Goal: Task Accomplishment & Management: Manage account settings

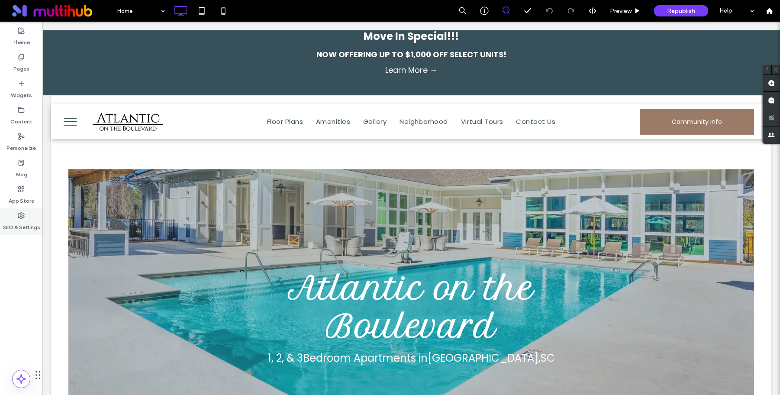
click at [23, 224] on label "SEO & Settings" at bounding box center [22, 225] width 38 height 12
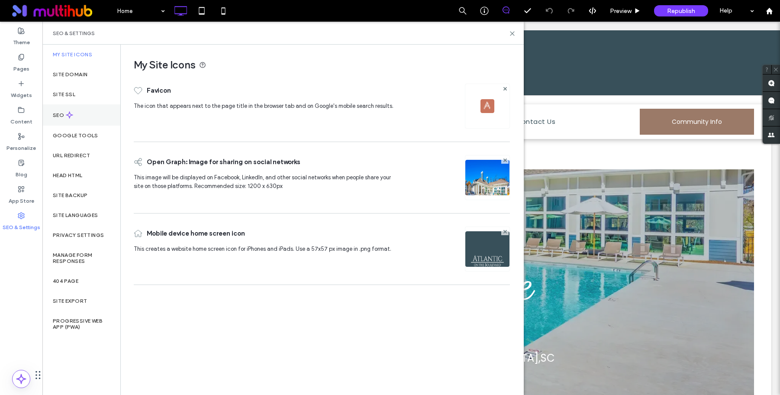
click at [64, 123] on div "SEO" at bounding box center [81, 114] width 78 height 21
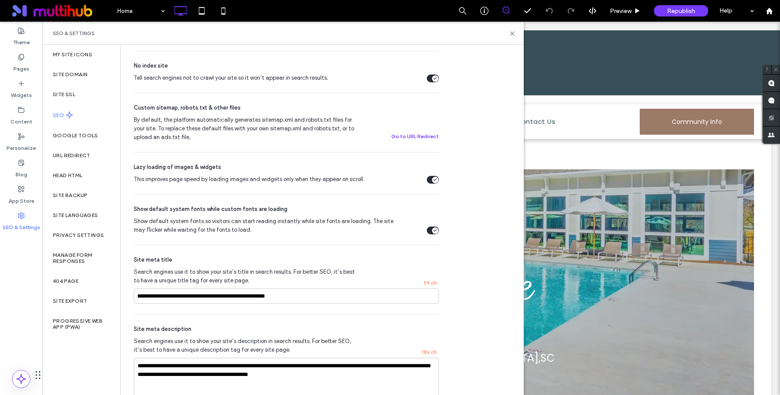
scroll to position [370, 0]
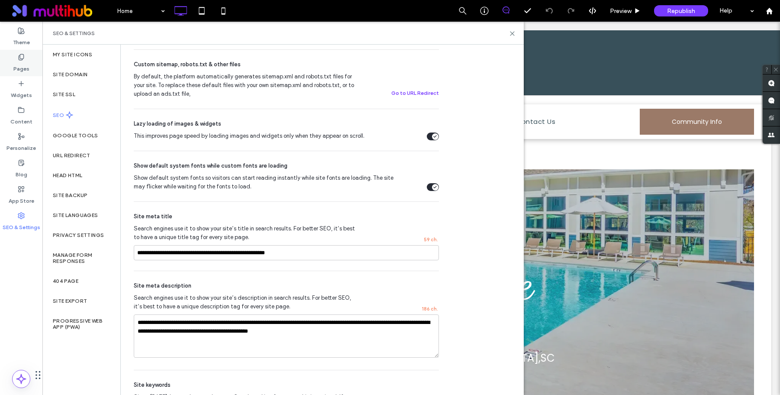
click at [23, 59] on use at bounding box center [21, 57] width 5 height 6
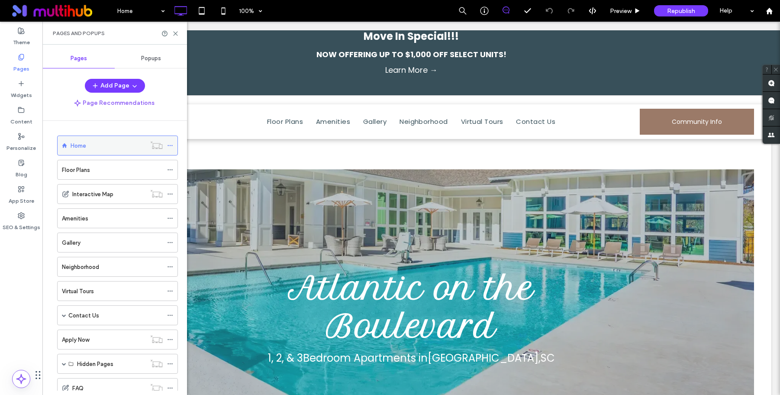
click at [168, 146] on icon at bounding box center [170, 145] width 6 height 6
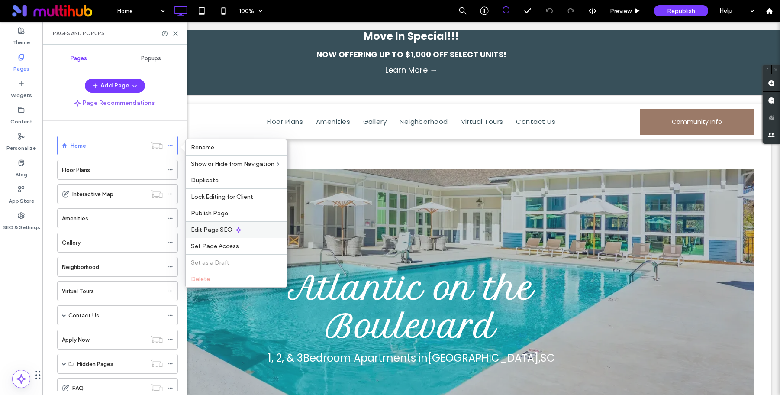
click at [231, 230] on div "Edit Page SEO" at bounding box center [236, 229] width 101 height 16
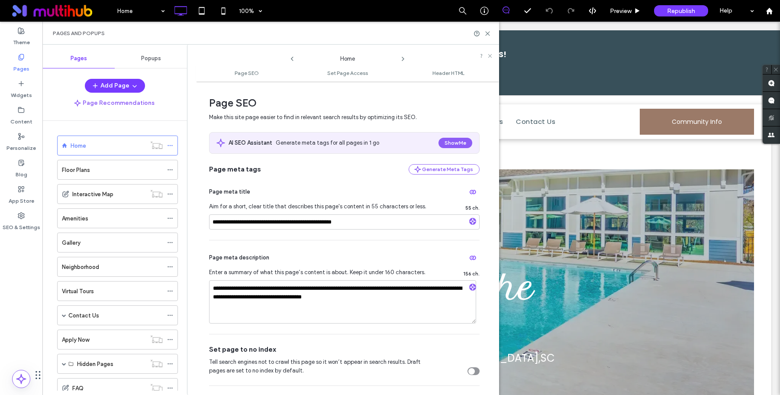
click at [404, 59] on icon at bounding box center [402, 58] width 7 height 7
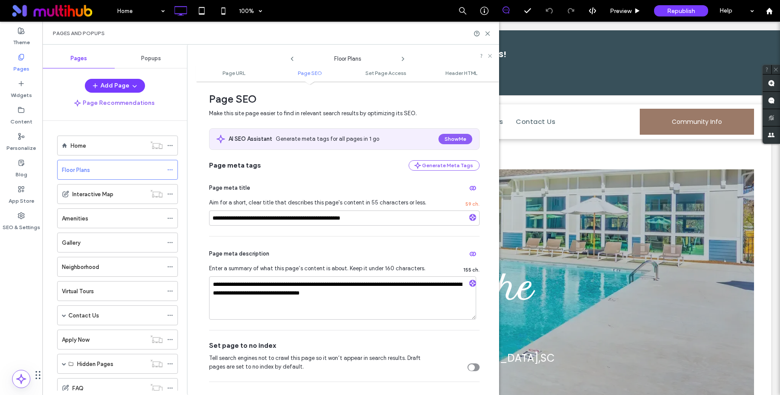
scroll to position [269, 0]
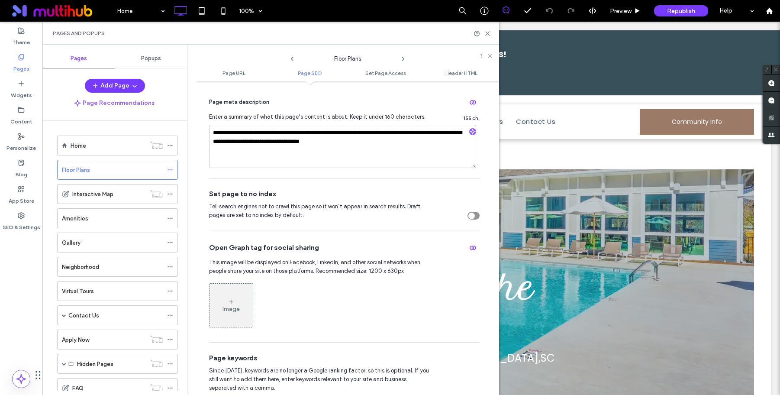
click at [403, 59] on use at bounding box center [403, 58] width 2 height 3
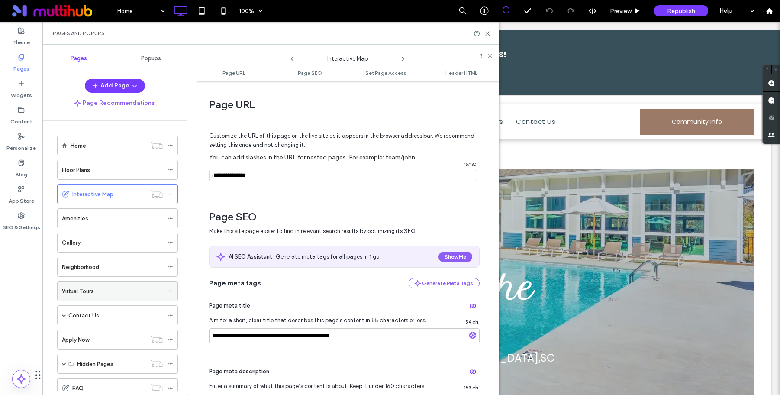
click at [166, 292] on div "Virtual Tours" at bounding box center [117, 291] width 121 height 20
click at [170, 290] on use at bounding box center [170, 290] width 5 height 1
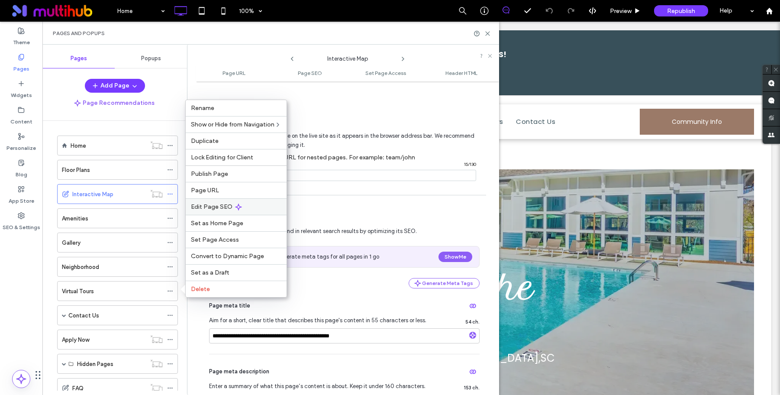
click at [226, 211] on div "Edit Page SEO" at bounding box center [236, 206] width 101 height 16
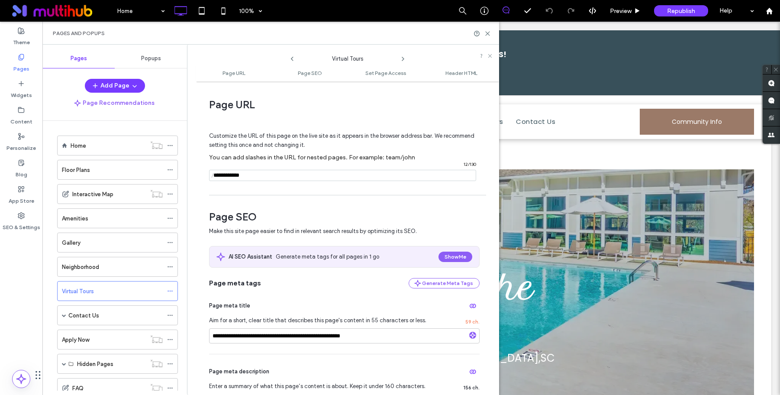
click at [403, 58] on icon at bounding box center [402, 58] width 7 height 7
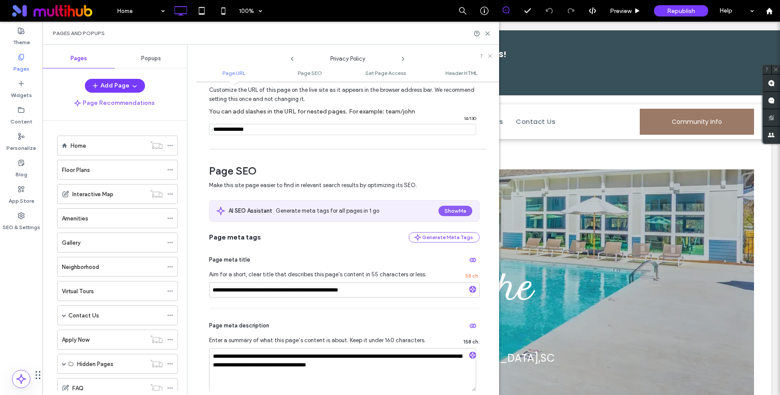
scroll to position [172, 0]
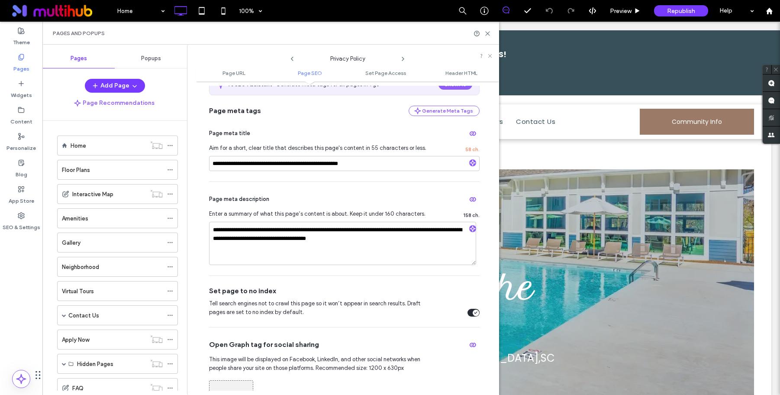
click at [400, 58] on icon at bounding box center [402, 58] width 7 height 7
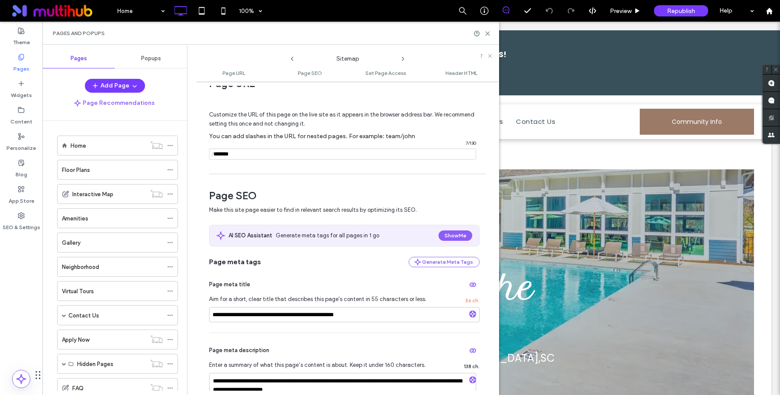
scroll to position [72, 0]
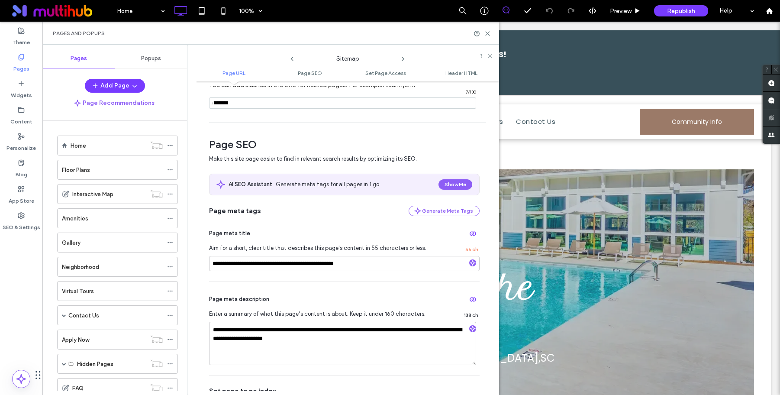
click at [403, 57] on icon at bounding box center [402, 58] width 7 height 7
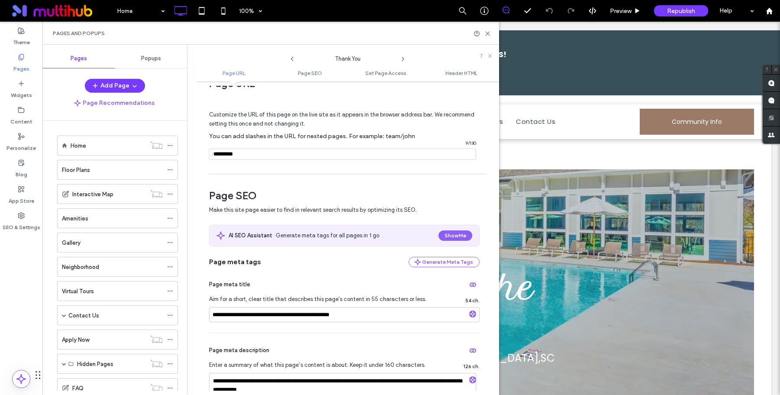
scroll to position [171, 0]
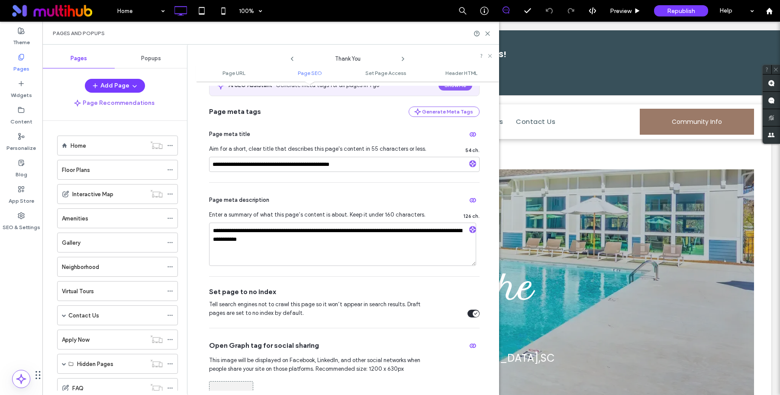
click at [400, 60] on icon at bounding box center [402, 58] width 7 height 7
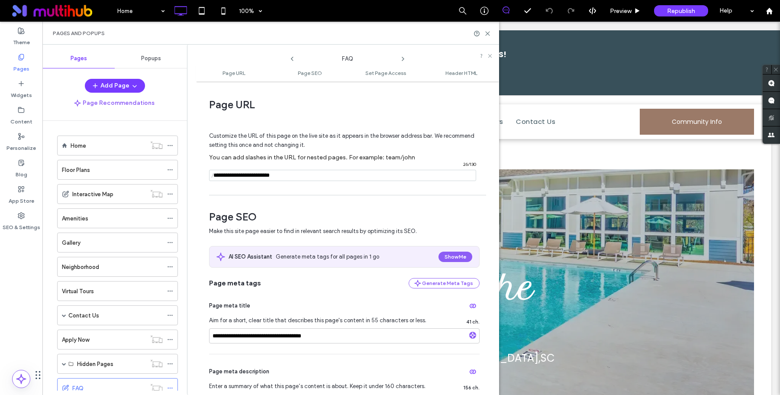
click at [401, 61] on icon at bounding box center [402, 58] width 7 height 7
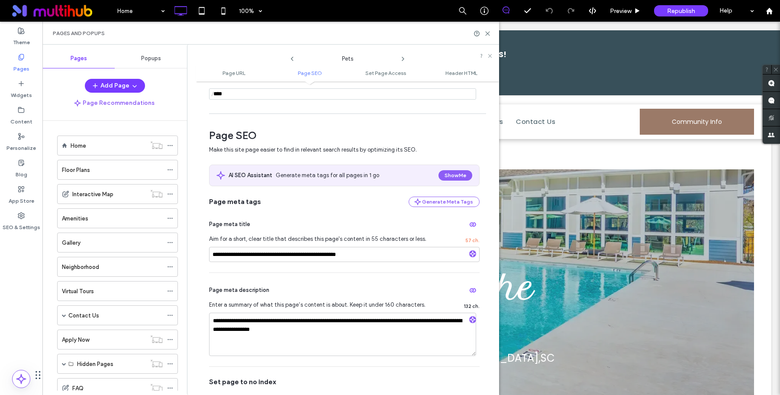
scroll to position [168, 0]
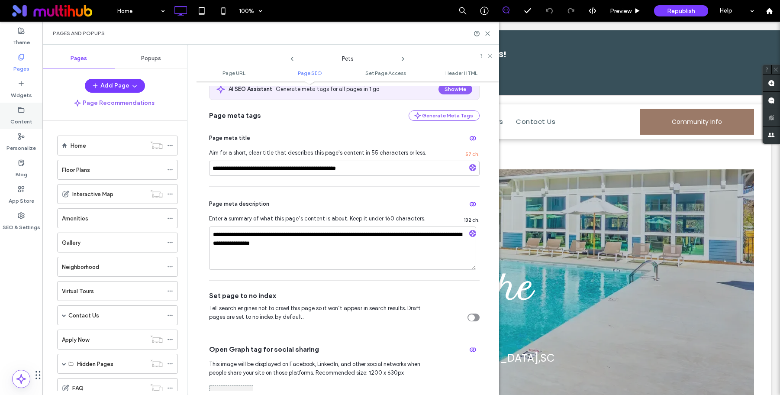
click at [19, 116] on label "Content" at bounding box center [21, 119] width 22 height 12
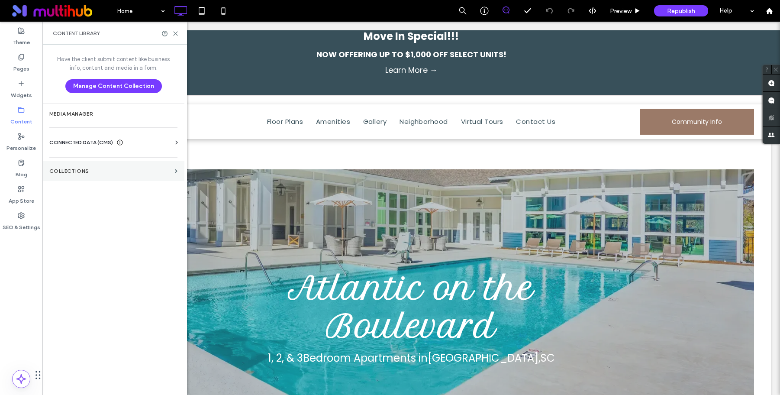
click at [78, 168] on label "Collections" at bounding box center [110, 171] width 122 height 6
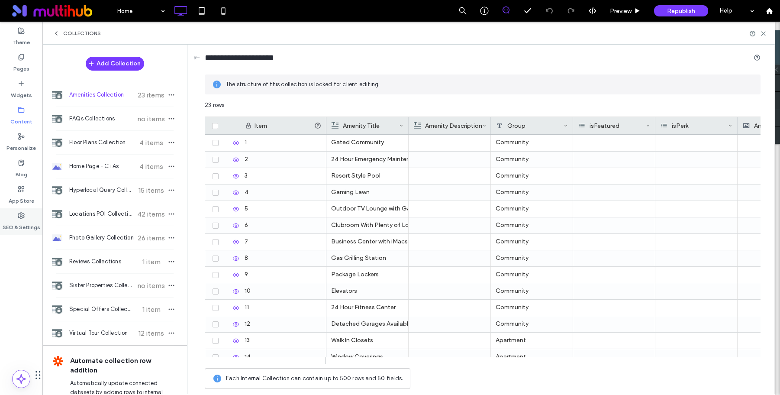
click at [22, 221] on label "SEO & Settings" at bounding box center [22, 225] width 38 height 12
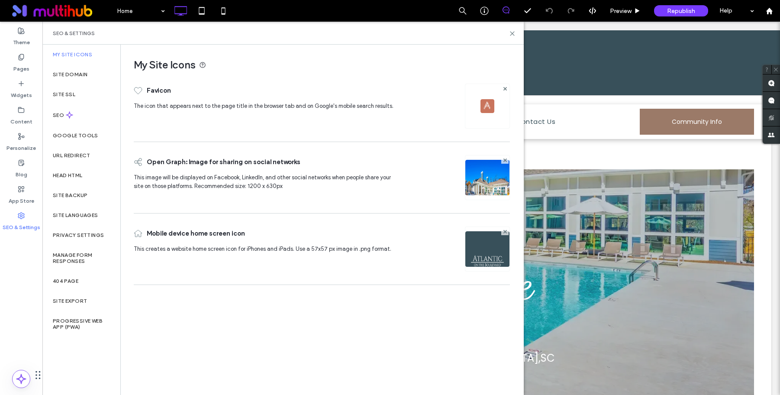
click at [88, 136] on label "Google Tools" at bounding box center [75, 135] width 45 height 6
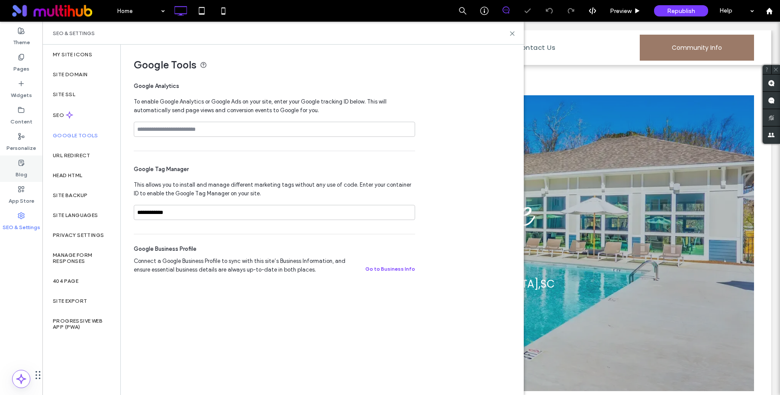
scroll to position [0, 0]
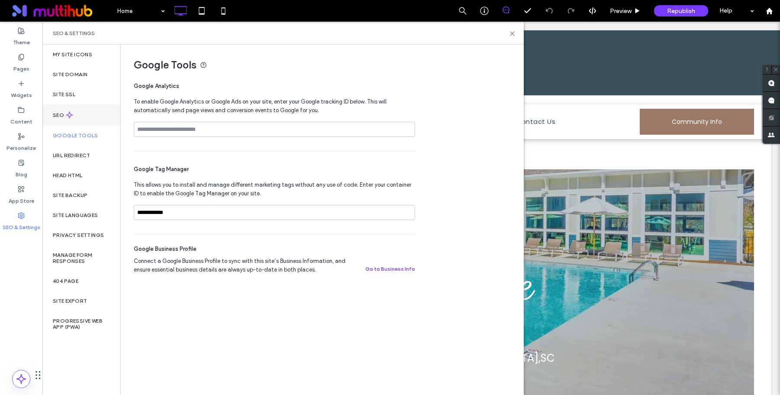
click at [95, 123] on div "SEO" at bounding box center [81, 114] width 78 height 21
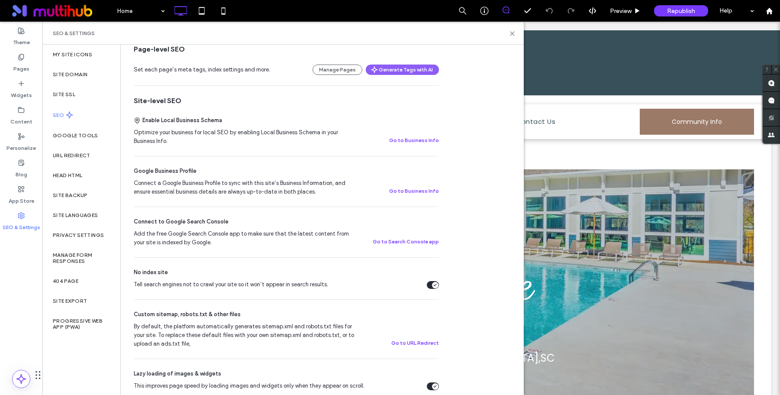
scroll to position [184, 0]
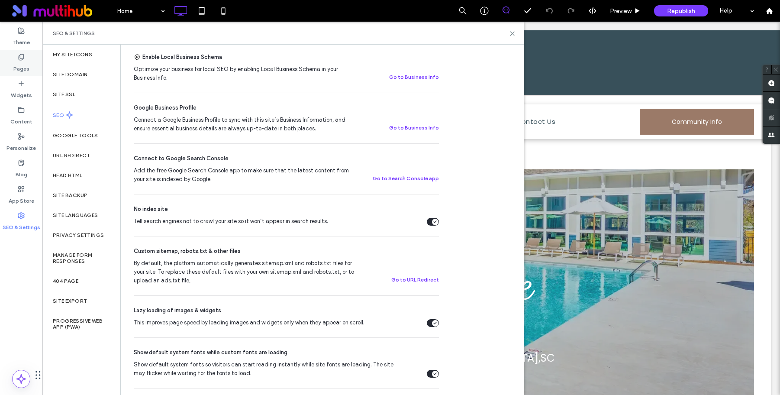
click at [22, 61] on label "Pages" at bounding box center [21, 67] width 16 height 12
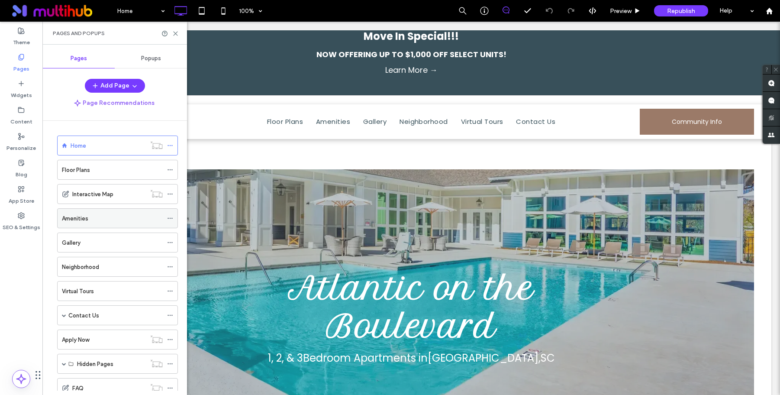
click at [83, 225] on div "Amenities" at bounding box center [112, 218] width 101 height 19
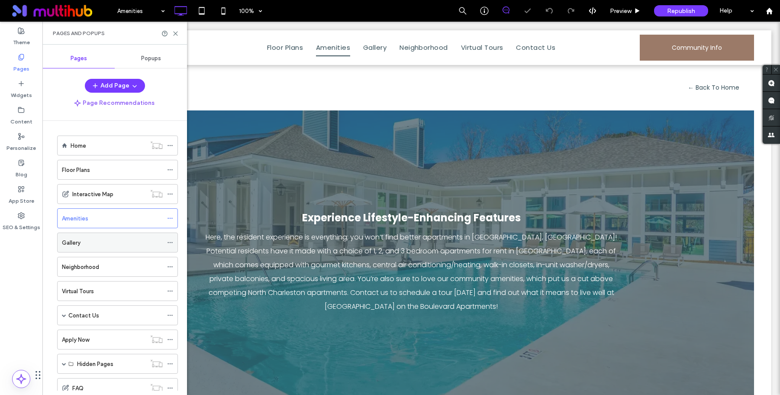
click at [79, 236] on div "Gallery" at bounding box center [112, 242] width 101 height 19
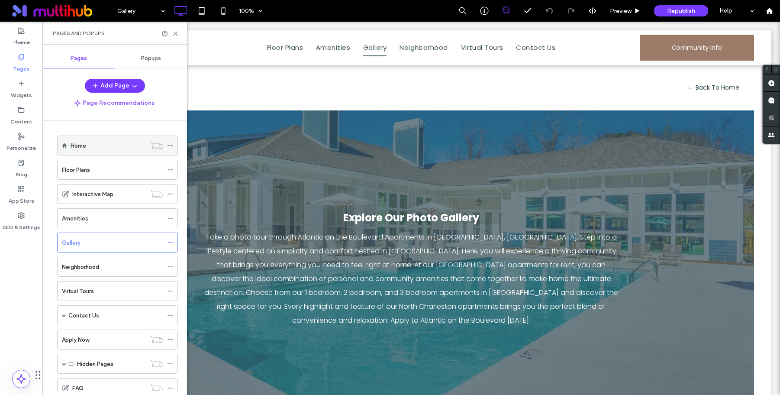
click at [87, 142] on div "Home" at bounding box center [108, 145] width 75 height 9
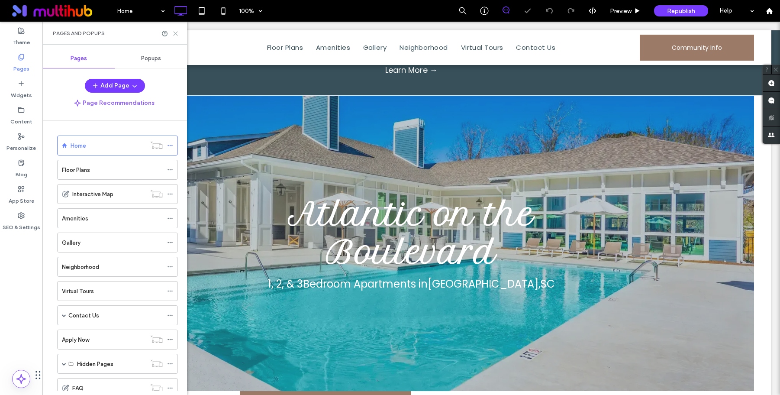
click at [177, 33] on icon at bounding box center [175, 33] width 6 height 6
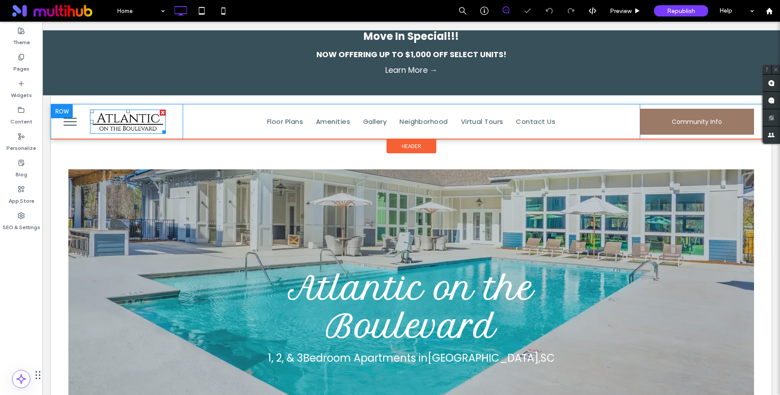
click at [127, 125] on img at bounding box center [128, 122] width 76 height 24
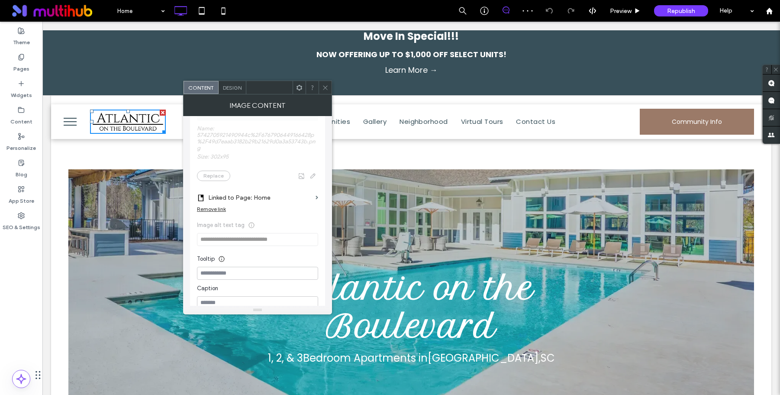
scroll to position [72, 0]
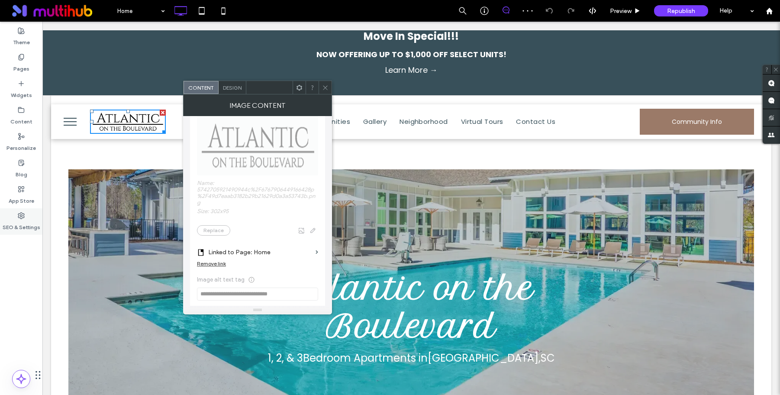
click at [14, 222] on label "SEO & Settings" at bounding box center [22, 225] width 38 height 12
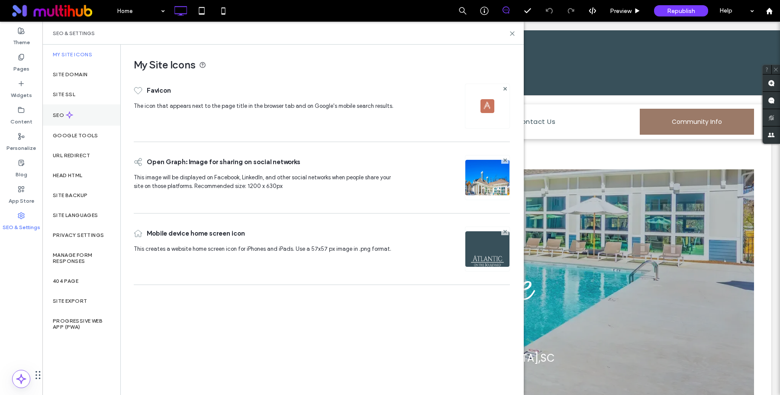
click at [66, 116] on icon at bounding box center [69, 114] width 7 height 7
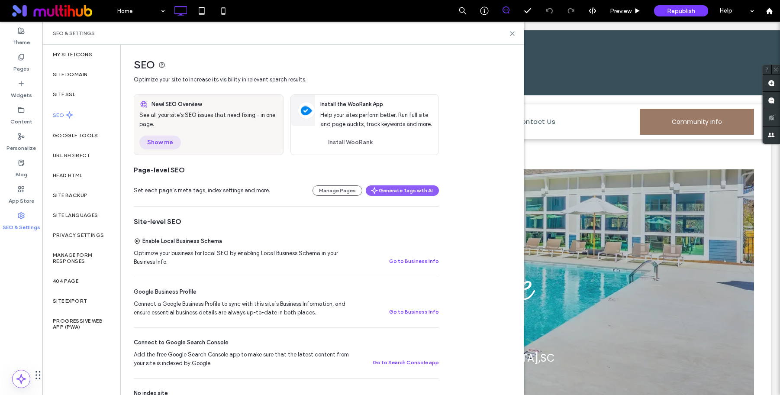
click at [148, 139] on button "Show me" at bounding box center [160, 142] width 42 height 14
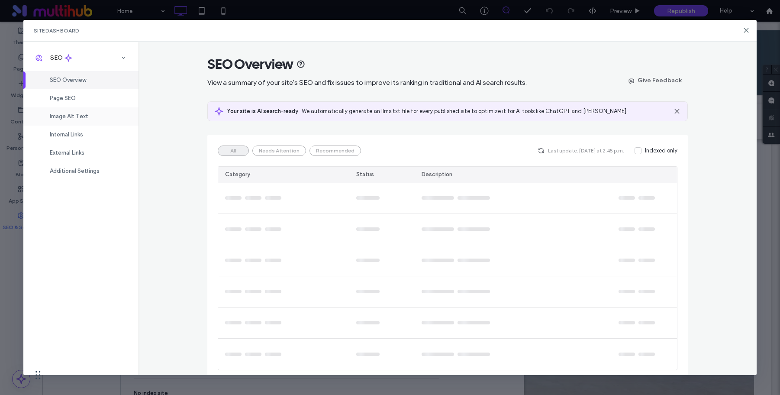
click at [69, 117] on span "Image Alt Text" at bounding box center [69, 116] width 39 height 6
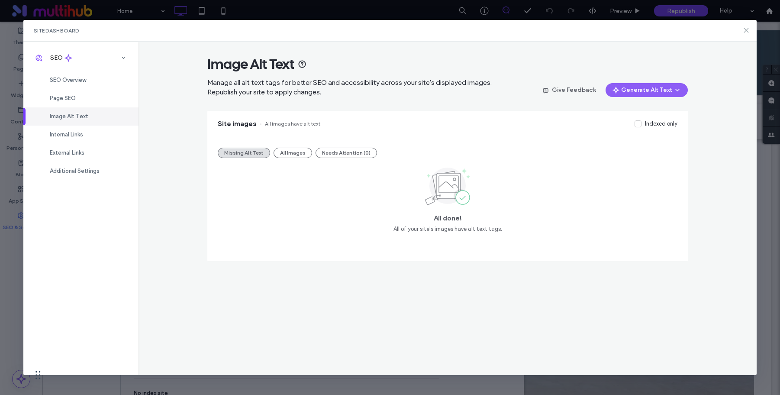
click at [743, 30] on icon at bounding box center [746, 30] width 7 height 7
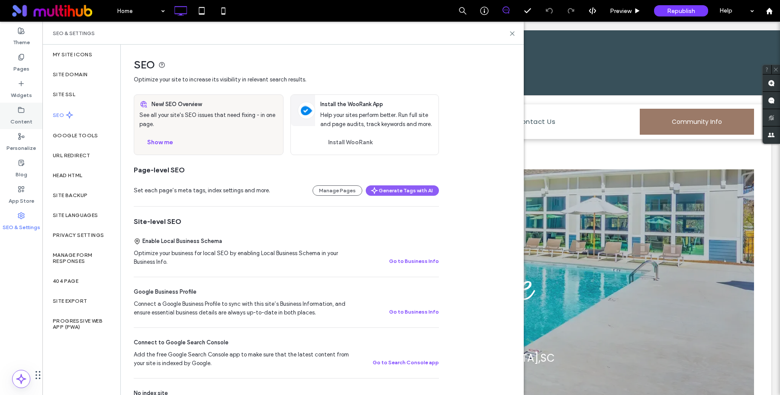
click at [30, 116] on label "Content" at bounding box center [21, 119] width 22 height 12
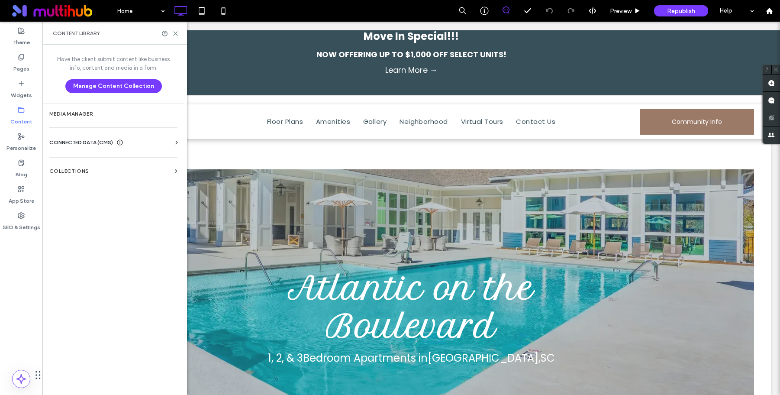
click at [81, 170] on label "Collections" at bounding box center [110, 171] width 122 height 6
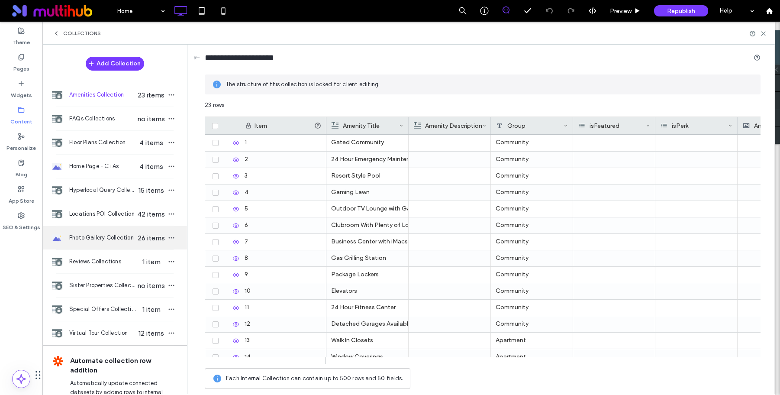
click at [94, 236] on span "Photo Gallery Collection" at bounding box center [102, 237] width 67 height 9
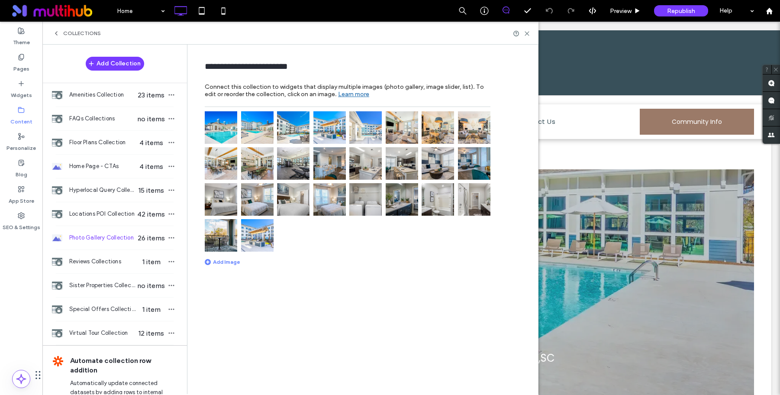
click at [332, 165] on img at bounding box center [329, 163] width 32 height 32
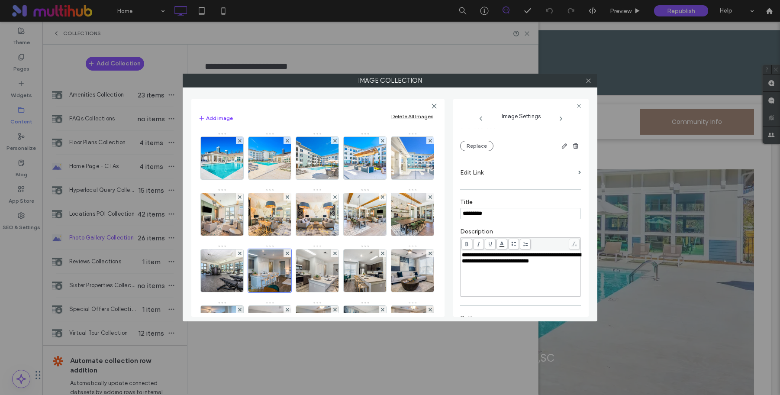
scroll to position [175, 0]
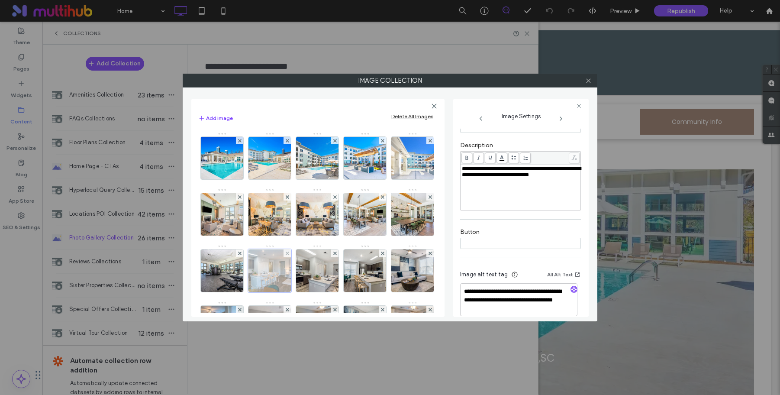
click at [291, 277] on div at bounding box center [269, 270] width 43 height 43
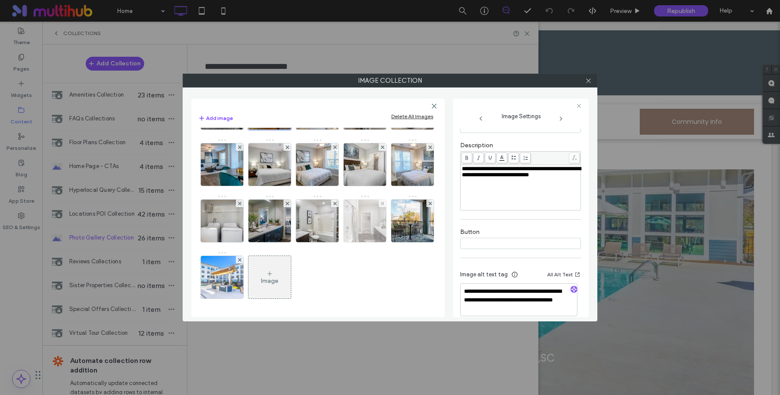
click at [356, 227] on img at bounding box center [365, 221] width 57 height 42
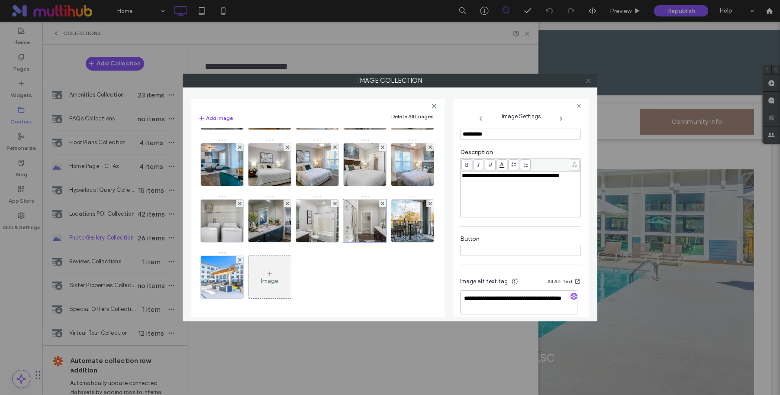
click at [591, 83] on icon at bounding box center [588, 80] width 6 height 6
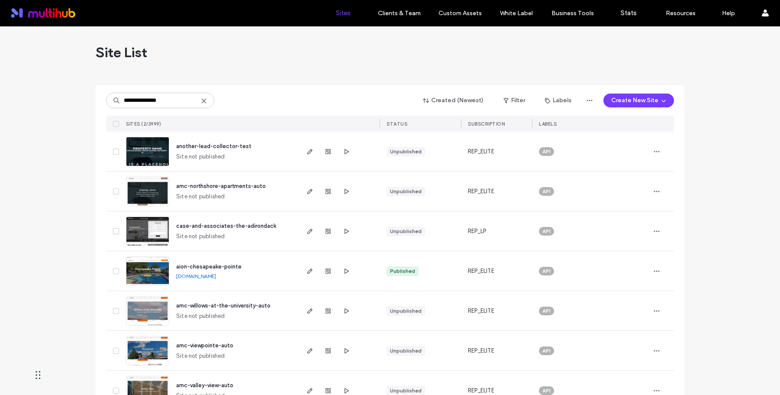
click at [175, 103] on input "**********" at bounding box center [160, 101] width 108 height 16
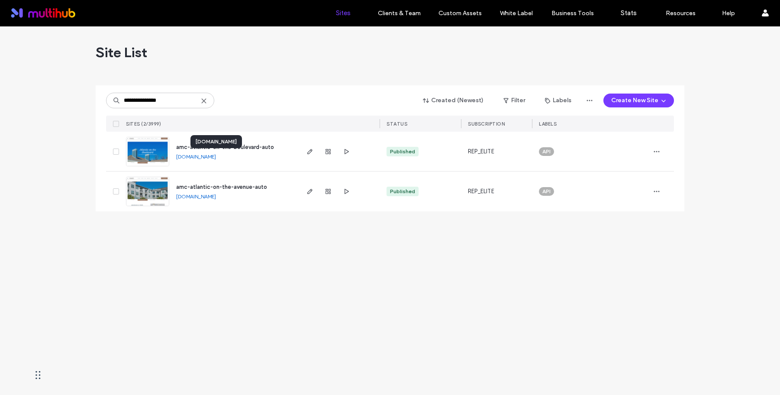
type input "**********"
click at [206, 154] on link "[DOMAIN_NAME]" at bounding box center [196, 156] width 40 height 6
